Goal: Ask a question: Seek information or help from site administrators or community

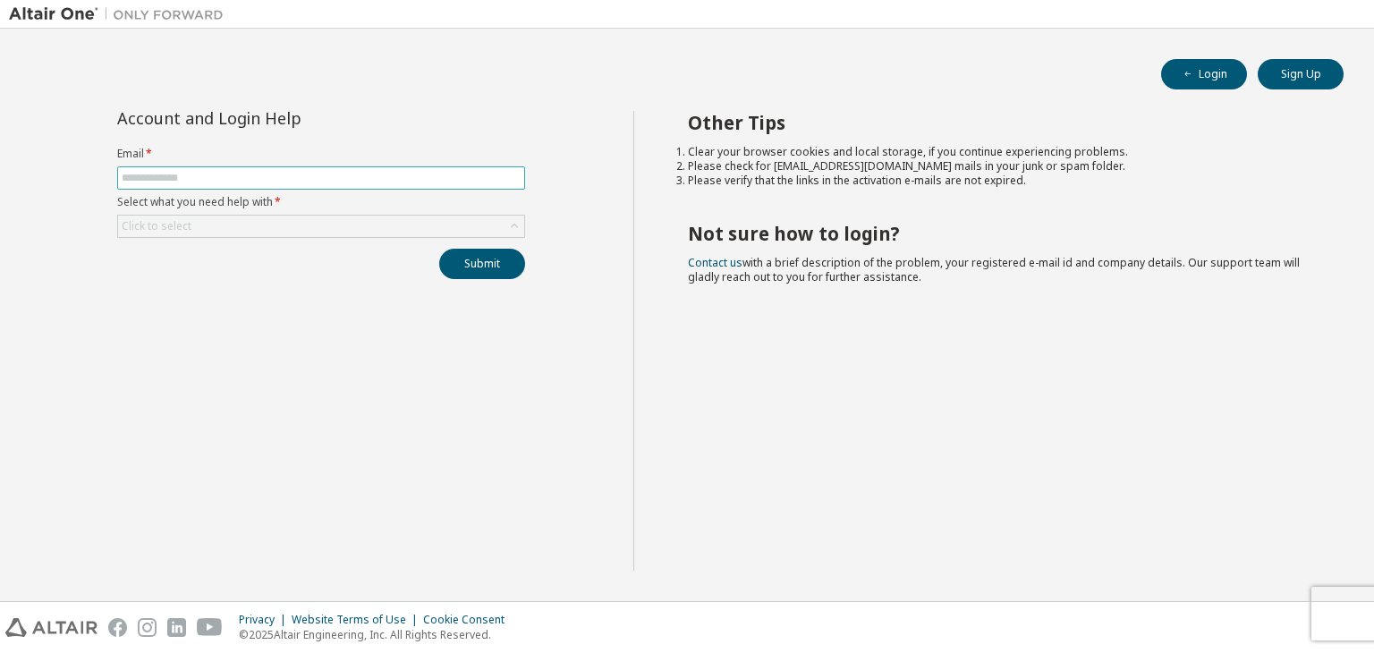
click at [284, 166] on span at bounding box center [321, 177] width 408 height 23
drag, startPoint x: 284, startPoint y: 165, endPoint x: 258, endPoint y: 175, distance: 28.6
click at [258, 175] on span at bounding box center [321, 177] width 408 height 23
click at [258, 175] on input "text" at bounding box center [321, 178] width 399 height 14
type input "**********"
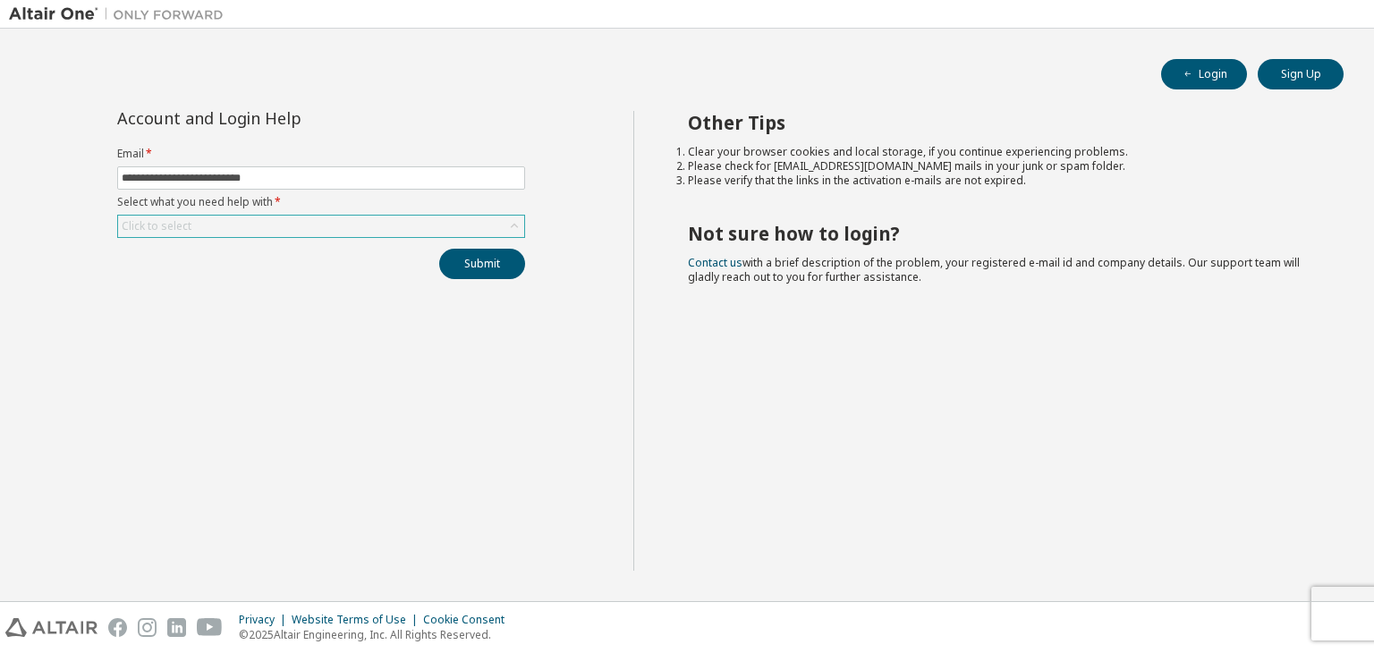
click at [219, 219] on div "Click to select" at bounding box center [321, 226] width 406 height 21
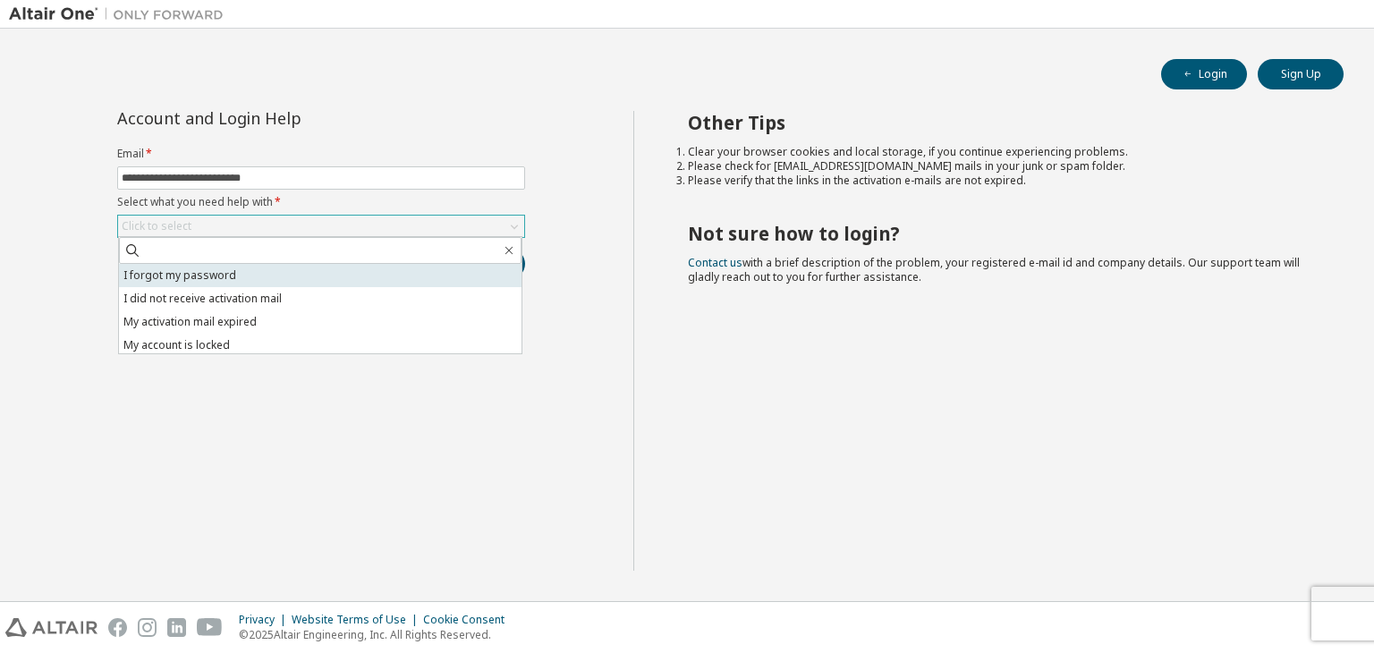
click at [283, 272] on li "I forgot my password" at bounding box center [320, 275] width 403 height 23
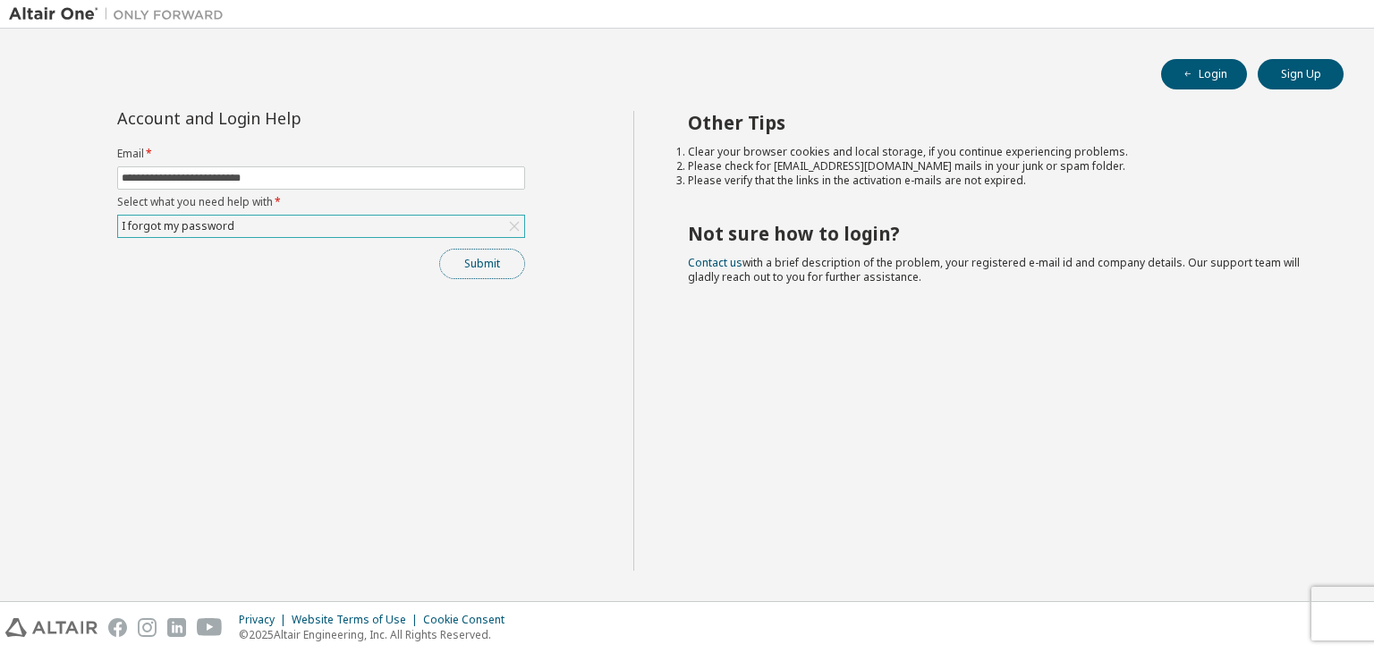
click at [499, 273] on button "Submit" at bounding box center [482, 264] width 86 height 30
